Goal: Check status: Check status

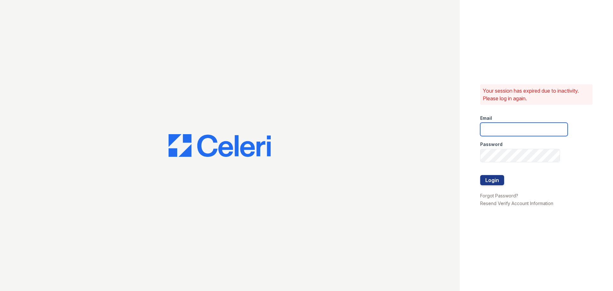
click at [521, 130] on input "email" at bounding box center [523, 129] width 87 height 13
type input "pennstation1@cafmanagement.com"
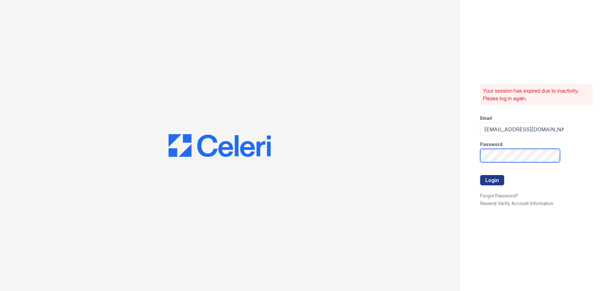
click at [480, 175] on button "Login" at bounding box center [492, 180] width 24 height 10
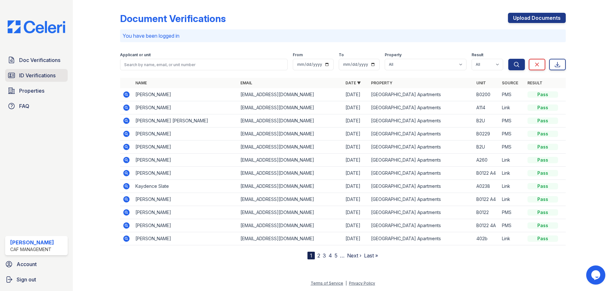
click at [35, 76] on span "ID Verifications" at bounding box center [37, 76] width 36 height 8
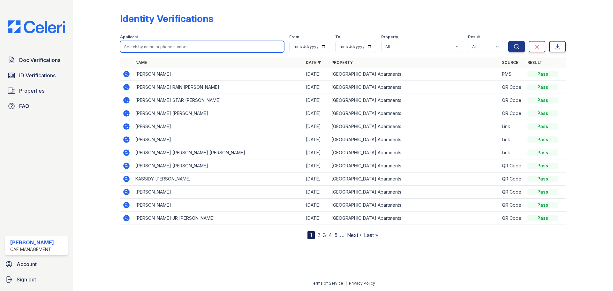
click at [165, 47] on input "search" at bounding box center [202, 46] width 164 height 11
type input "[PERSON_NAME]"
click at [508, 41] on button "Search" at bounding box center [516, 46] width 17 height 11
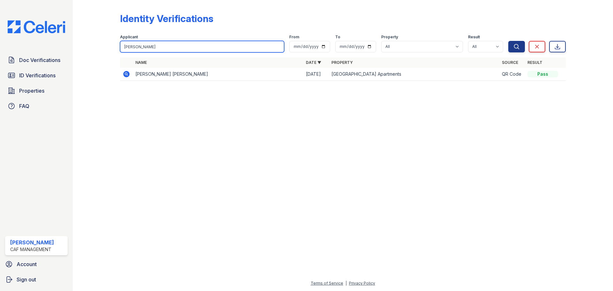
click at [172, 51] on input "[PERSON_NAME]" at bounding box center [202, 46] width 164 height 11
type input "N"
click at [204, 148] on div at bounding box center [343, 188] width 520 height 182
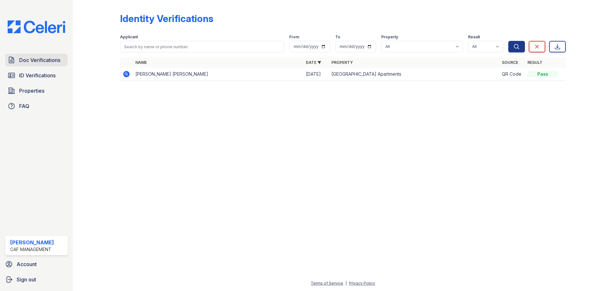
click at [47, 57] on span "Doc Verifications" at bounding box center [39, 60] width 41 height 8
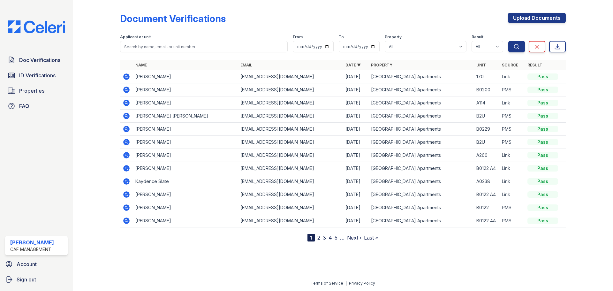
click at [127, 78] on icon at bounding box center [126, 76] width 6 height 6
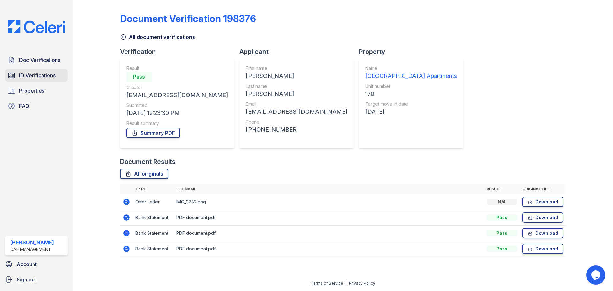
click at [52, 76] on span "ID Verifications" at bounding box center [37, 76] width 36 height 8
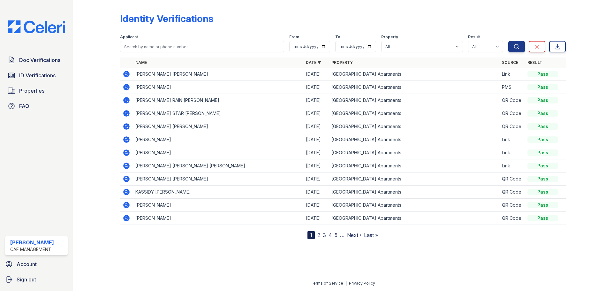
click at [178, 76] on td "NOAH JAMES GRIFFIN" at bounding box center [218, 74] width 171 height 13
click at [126, 72] on icon at bounding box center [126, 74] width 6 height 6
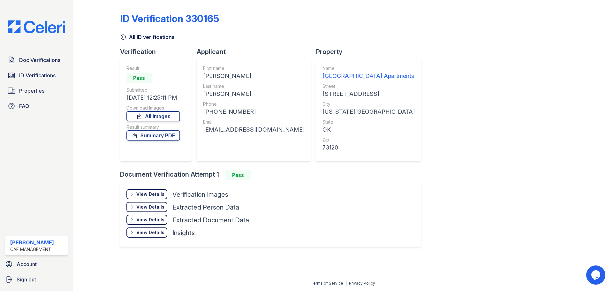
click at [441, 95] on div "ID Verification 330165 All ID verifications Verification Result Pass Submitted …" at bounding box center [343, 129] width 446 height 253
click at [163, 136] on link "Summary PDF" at bounding box center [153, 135] width 54 height 10
click at [150, 193] on div "View Details" at bounding box center [150, 194] width 28 height 6
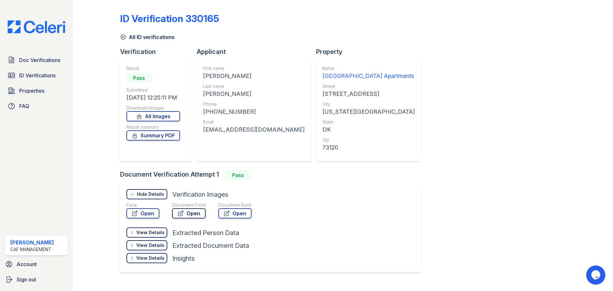
click at [198, 213] on link "Open" at bounding box center [189, 213] width 34 height 10
click at [193, 215] on link "Open" at bounding box center [189, 213] width 34 height 10
click at [240, 214] on link "Open" at bounding box center [234, 213] width 33 height 10
click at [382, 208] on div "ID Verification 330165 All ID verifications Verification Result Pass Submitted …" at bounding box center [343, 142] width 446 height 278
click at [35, 63] on span "Doc Verifications" at bounding box center [39, 60] width 41 height 8
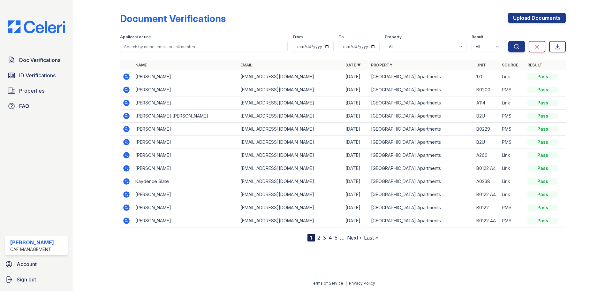
click at [126, 77] on icon at bounding box center [127, 77] width 8 height 8
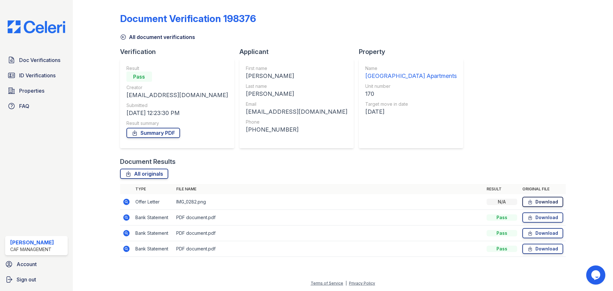
click at [545, 203] on link "Download" at bounding box center [542, 202] width 41 height 10
click at [549, 216] on link "Download" at bounding box center [542, 217] width 41 height 10
click at [544, 231] on link "Download" at bounding box center [542, 233] width 41 height 10
click at [544, 250] on link "Download" at bounding box center [542, 249] width 41 height 10
